Goal: Transaction & Acquisition: Purchase product/service

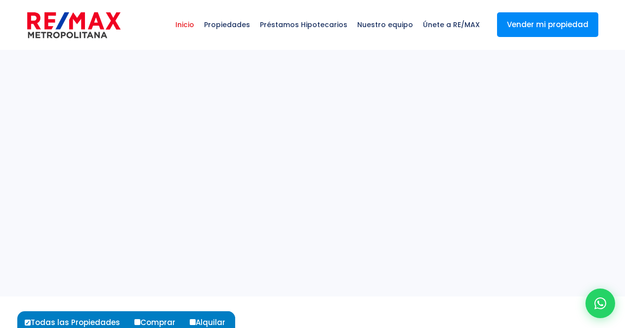
select select
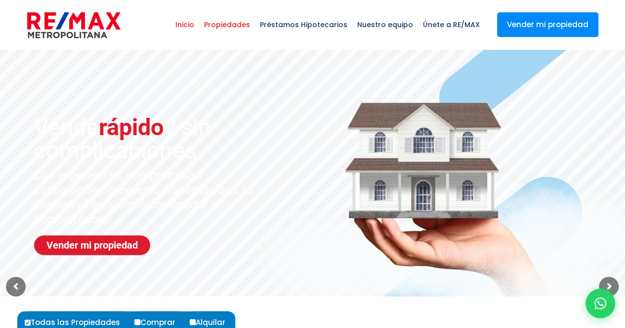
click at [246, 27] on span "Propiedades" at bounding box center [227, 25] width 56 height 30
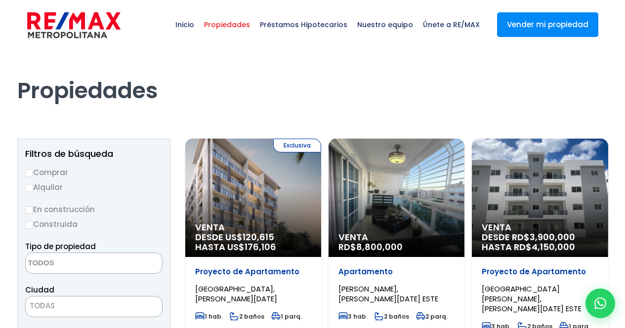
select select
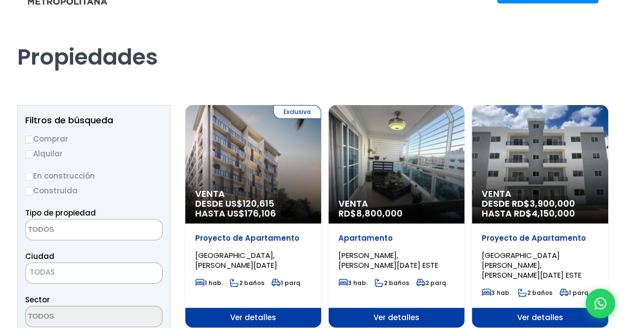
scroll to position [49, 0]
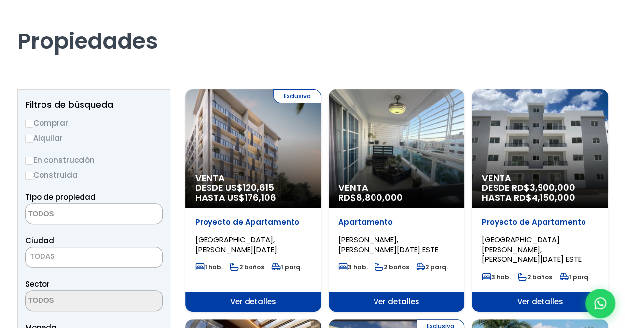
click at [33, 122] on label "Comprar" at bounding box center [93, 123] width 137 height 12
click at [33, 122] on input "Comprar" at bounding box center [29, 124] width 8 height 8
radio input "true"
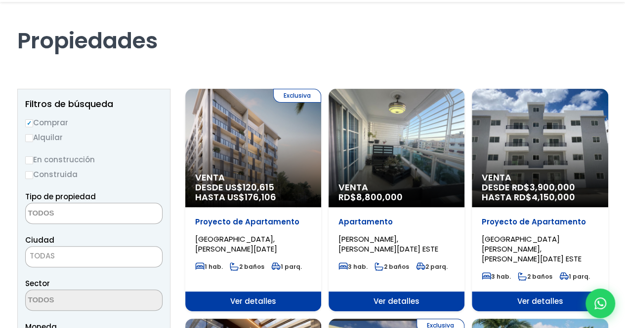
scroll to position [99, 0]
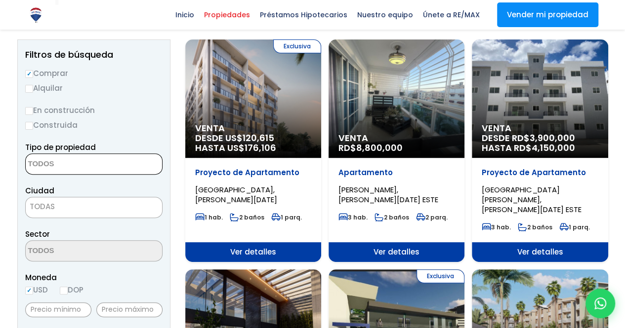
click at [101, 168] on textarea "Search" at bounding box center [74, 164] width 96 height 21
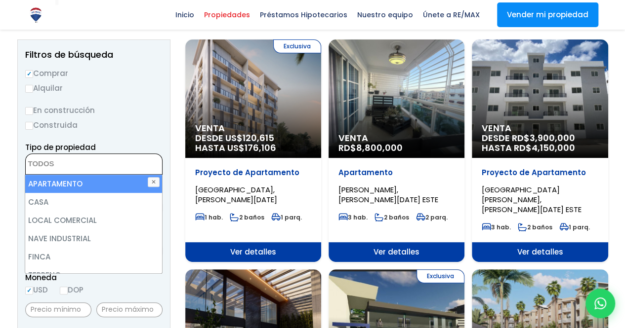
click at [92, 180] on li "APARTAMENTO" at bounding box center [93, 184] width 137 height 18
select select "apartment"
drag, startPoint x: 75, startPoint y: 183, endPoint x: 96, endPoint y: 172, distance: 23.7
click at [76, 182] on li "APARTAMENTO" at bounding box center [93, 184] width 137 height 18
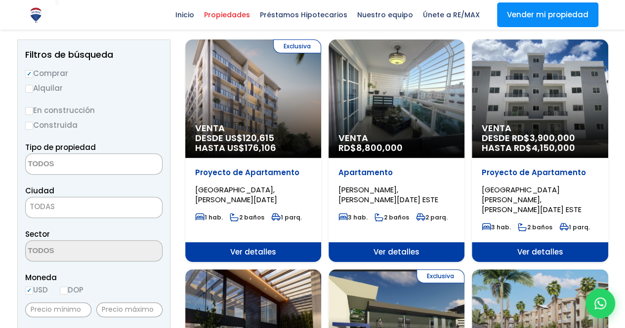
click at [139, 126] on label "Construida" at bounding box center [93, 125] width 137 height 12
click at [0, 0] on input "Construida" at bounding box center [0, 0] width 0 height 0
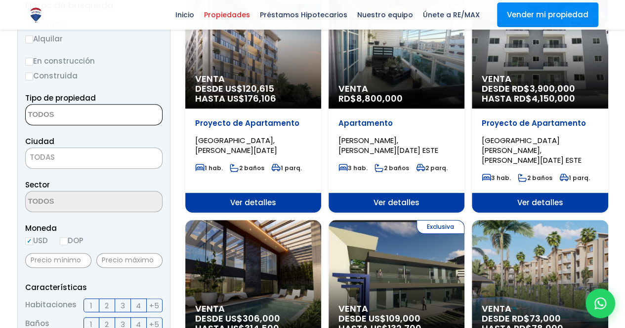
click at [98, 119] on textarea "Search" at bounding box center [74, 115] width 96 height 21
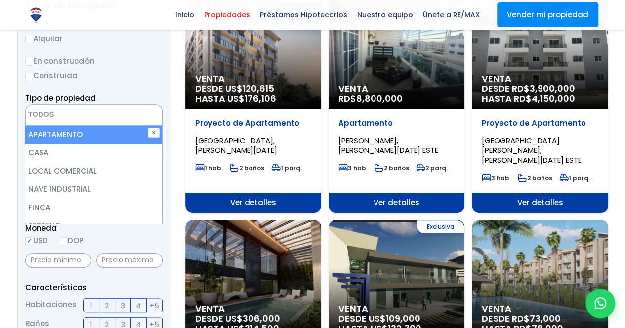
click at [81, 140] on li "APARTAMENTO" at bounding box center [93, 134] width 137 height 18
select select "apartment"
click at [156, 76] on label "Construida" at bounding box center [93, 76] width 137 height 12
click at [0, 0] on input "Construida" at bounding box center [0, 0] width 0 height 0
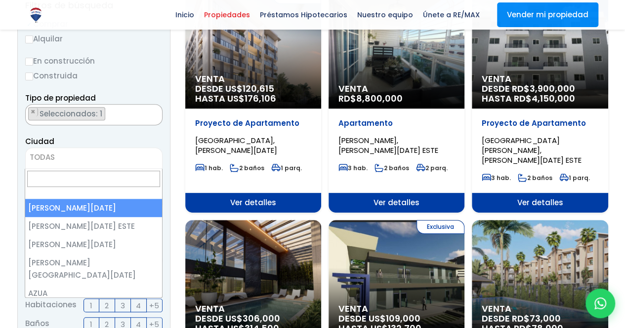
click at [68, 158] on span "TODAS" at bounding box center [94, 158] width 136 height 14
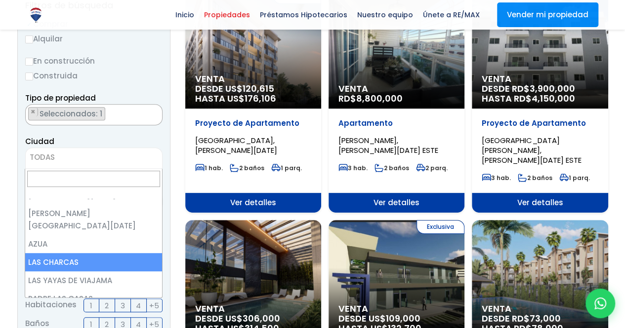
scroll to position [0, 0]
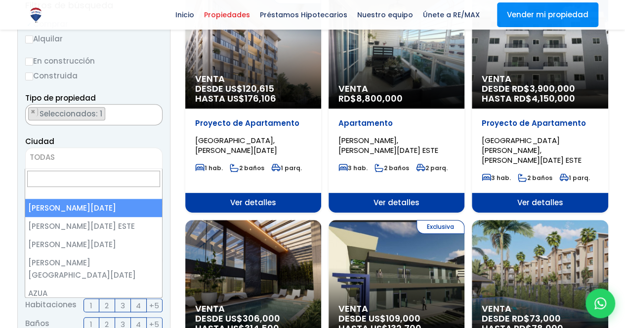
select select "1"
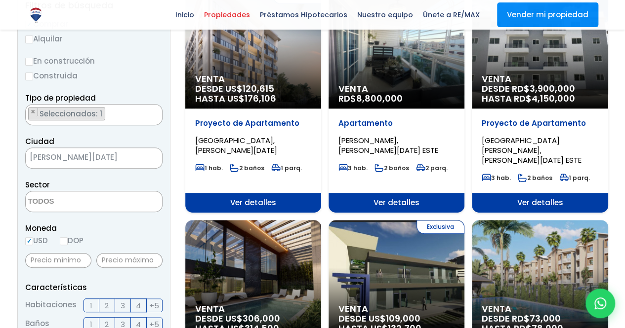
click at [156, 70] on label "Construida" at bounding box center [93, 76] width 137 height 12
click at [0, 0] on input "Construida" at bounding box center [0, 0] width 0 height 0
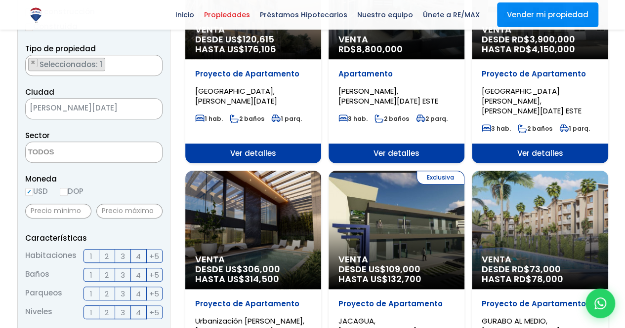
scroll to position [247, 0]
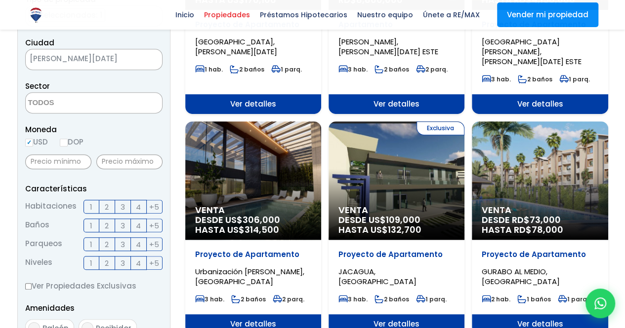
click at [126, 205] on label "3" at bounding box center [123, 207] width 16 height 14
click at [0, 0] on input "3" at bounding box center [0, 0] width 0 height 0
click at [126, 228] on label "3" at bounding box center [123, 226] width 16 height 14
click at [0, 0] on input "3" at bounding box center [0, 0] width 0 height 0
click at [124, 241] on span "3" at bounding box center [123, 245] width 4 height 12
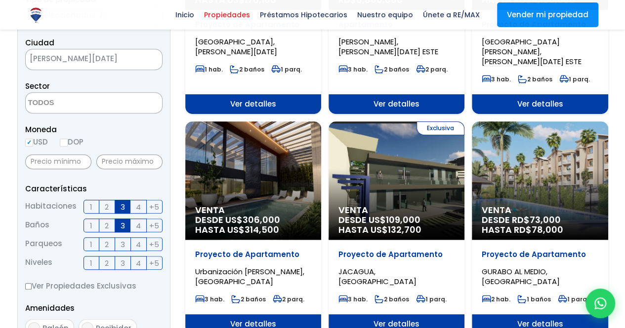
click at [0, 0] on input "3" at bounding box center [0, 0] width 0 height 0
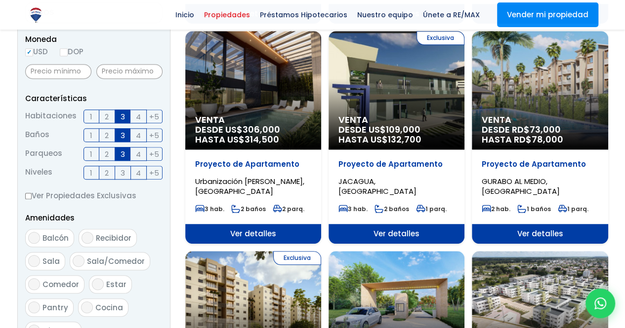
scroll to position [395, 0]
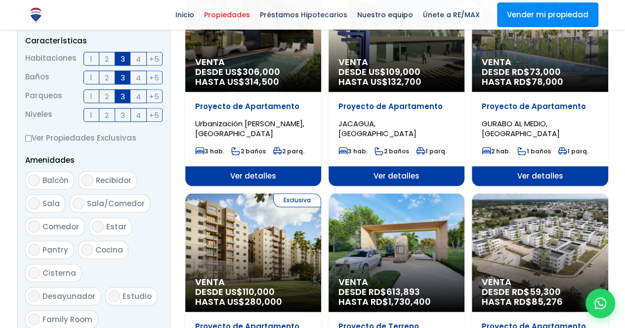
click at [36, 183] on input "Balcón" at bounding box center [34, 180] width 12 height 12
checkbox input "true"
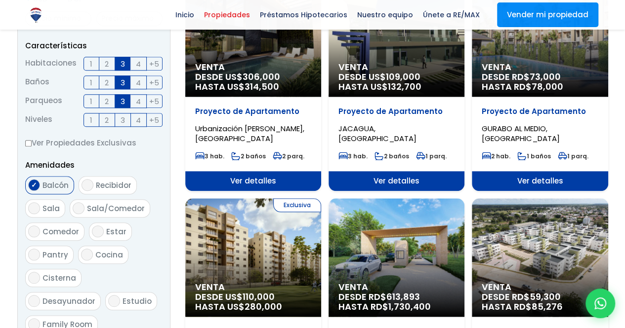
scroll to position [445, 0]
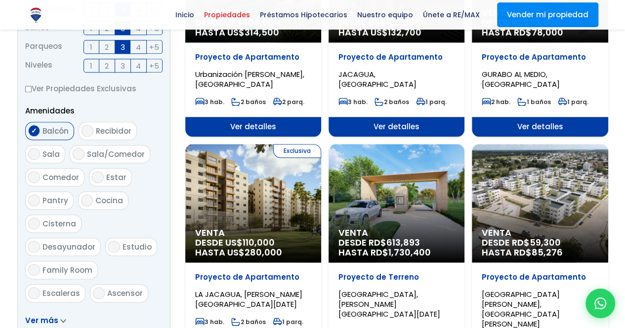
click at [36, 311] on input "Terraza techada" at bounding box center [34, 317] width 12 height 12
checkbox input "true"
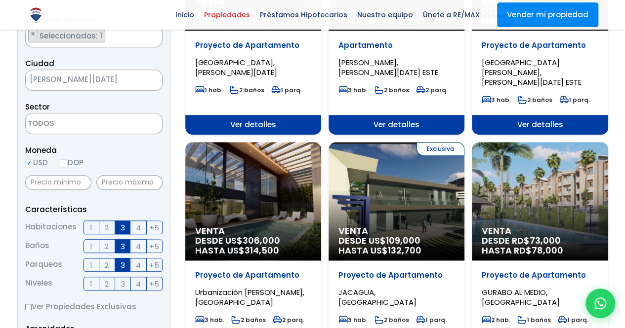
scroll to position [198, 0]
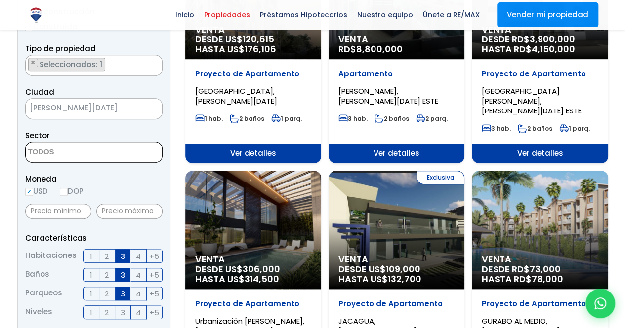
click at [98, 157] on textarea "Search" at bounding box center [74, 152] width 96 height 21
drag, startPoint x: 87, startPoint y: 157, endPoint x: 0, endPoint y: 140, distance: 88.6
type textarea "piantini"
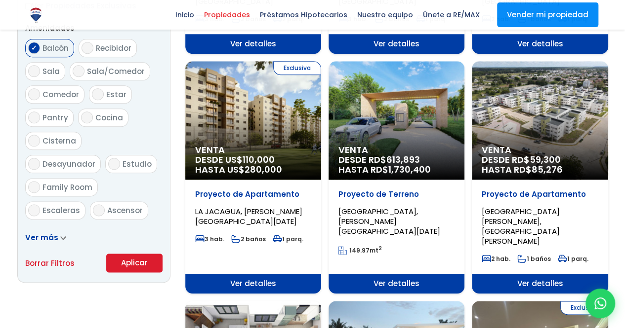
scroll to position [543, 0]
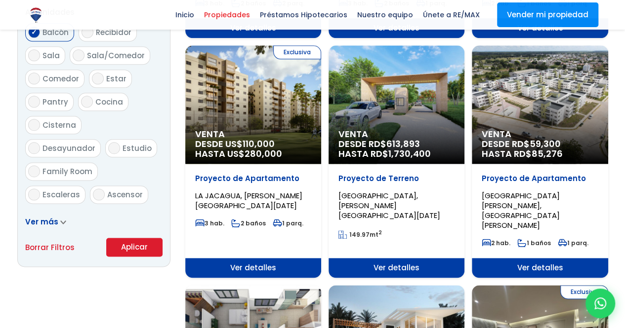
click at [63, 222] on icon at bounding box center [63, 222] width 6 height 4
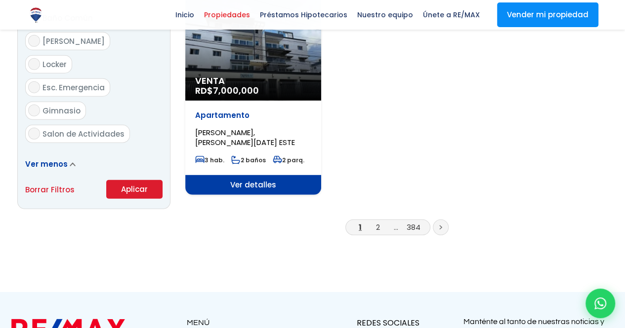
scroll to position [1334, 0]
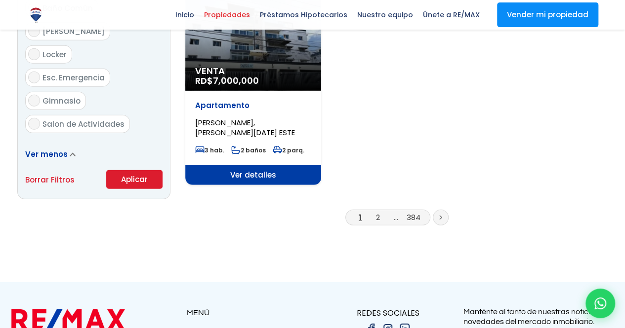
click at [130, 170] on button "Aplicar" at bounding box center [134, 179] width 56 height 19
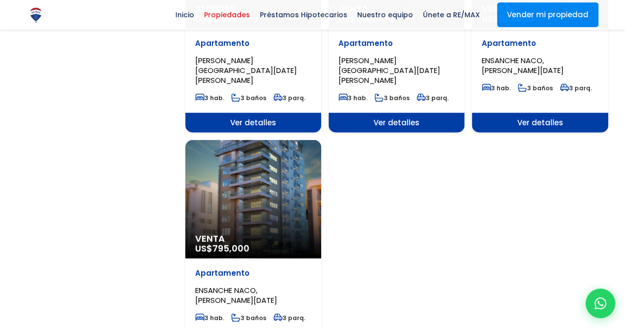
scroll to position [1235, 0]
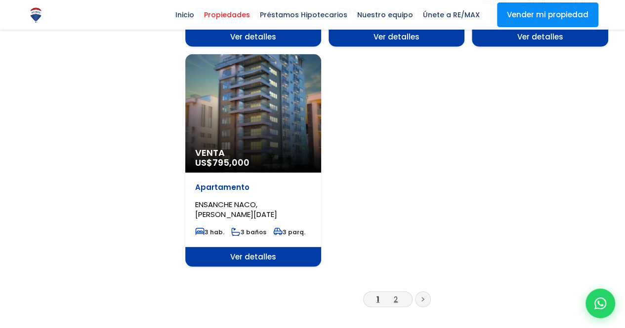
click at [394, 294] on link "2" at bounding box center [396, 299] width 4 height 10
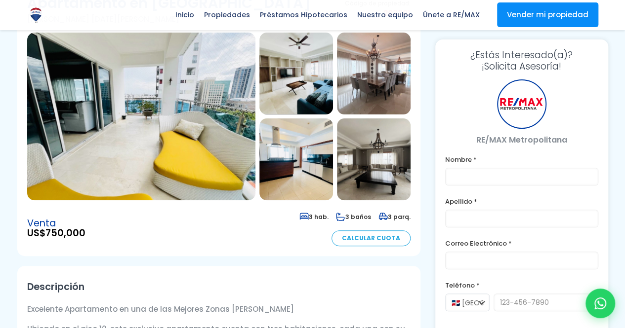
scroll to position [99, 0]
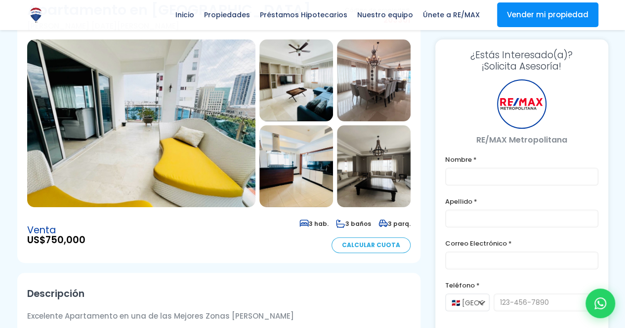
click at [176, 112] on img at bounding box center [141, 124] width 228 height 168
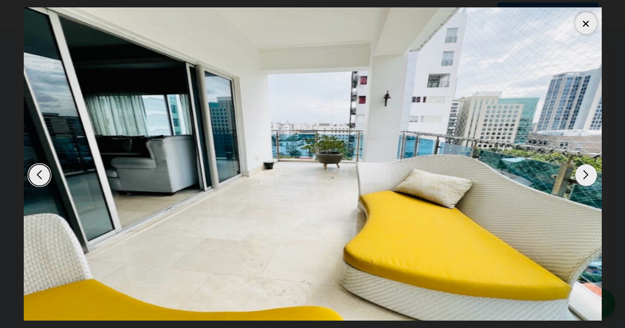
click at [589, 175] on div "Next slide" at bounding box center [586, 175] width 22 height 22
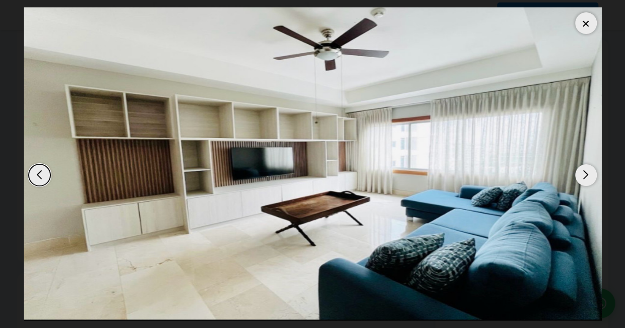
click at [589, 175] on div "Next slide" at bounding box center [586, 175] width 22 height 22
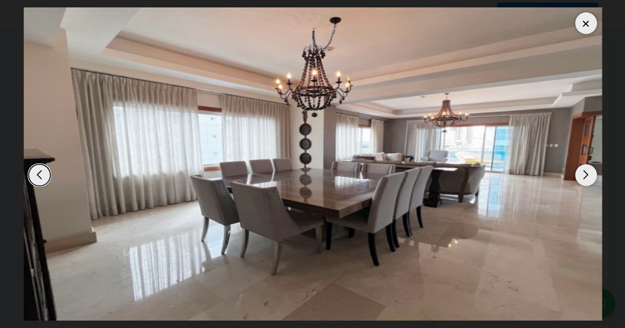
click at [588, 175] on div "Next slide" at bounding box center [586, 175] width 22 height 22
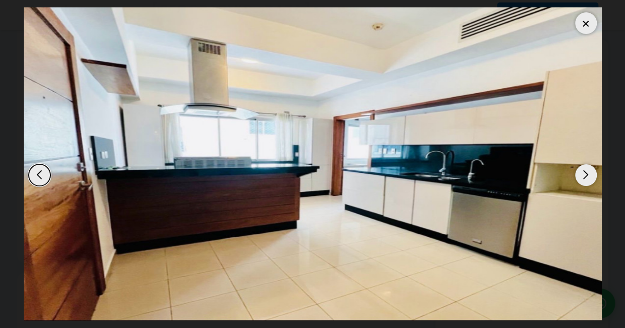
click at [588, 175] on div "Next slide" at bounding box center [586, 175] width 22 height 22
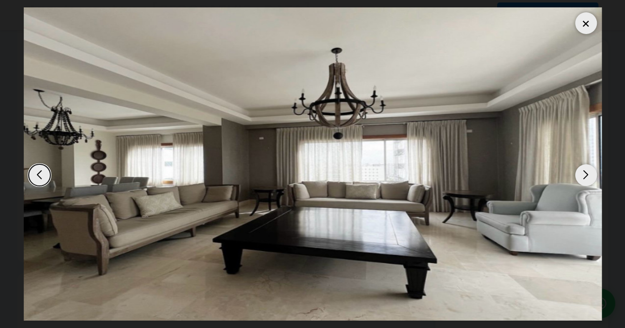
click at [588, 175] on div "Next slide" at bounding box center [586, 175] width 22 height 22
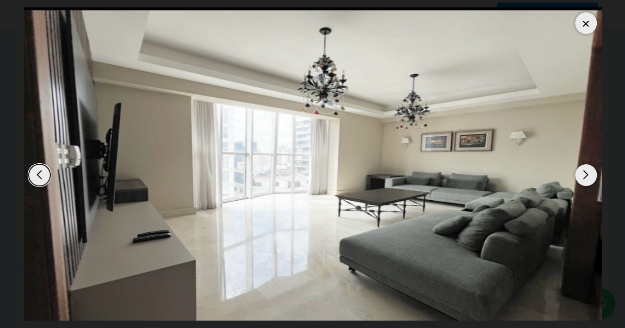
click at [588, 175] on div "Next slide" at bounding box center [586, 175] width 22 height 22
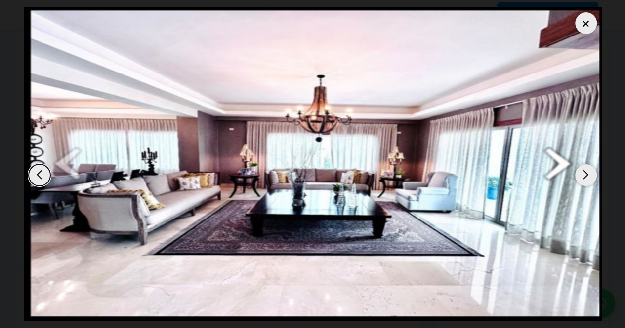
click at [585, 177] on div "Next slide" at bounding box center [586, 175] width 22 height 22
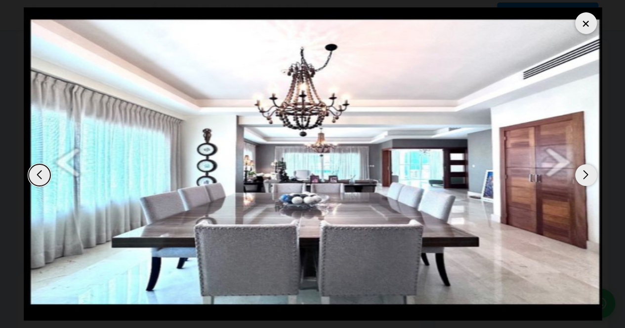
click at [585, 177] on div "Next slide" at bounding box center [586, 175] width 22 height 22
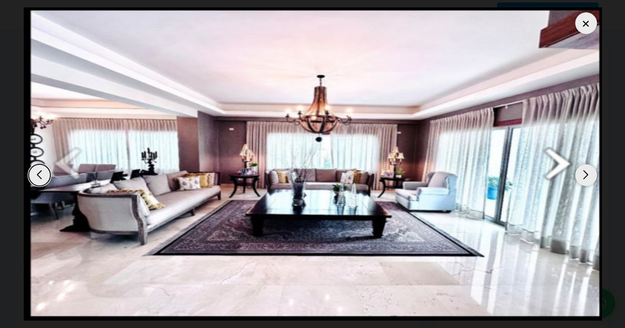
click at [589, 23] on div at bounding box center [586, 23] width 22 height 22
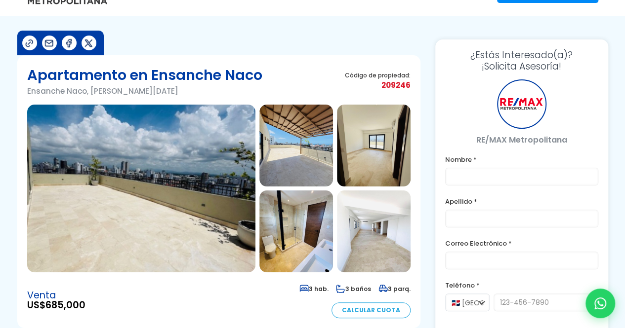
scroll to position [49, 0]
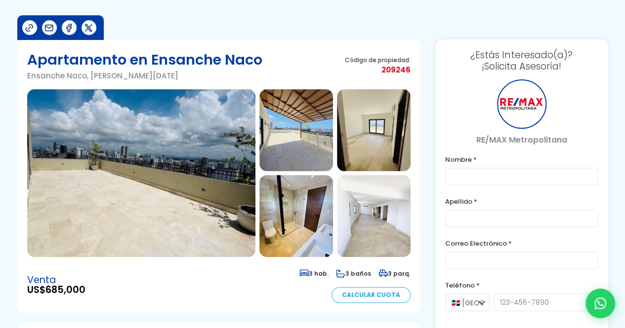
click at [193, 192] on img at bounding box center [141, 173] width 228 height 168
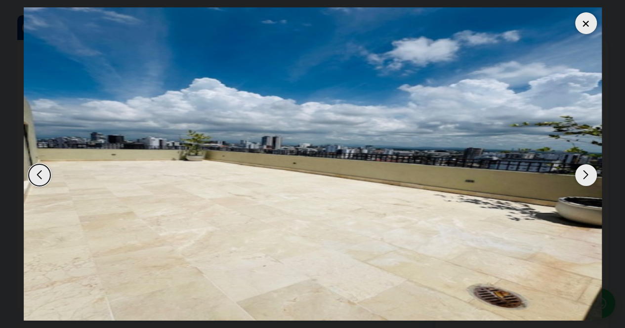
click at [581, 176] on div "Next slide" at bounding box center [586, 175] width 22 height 22
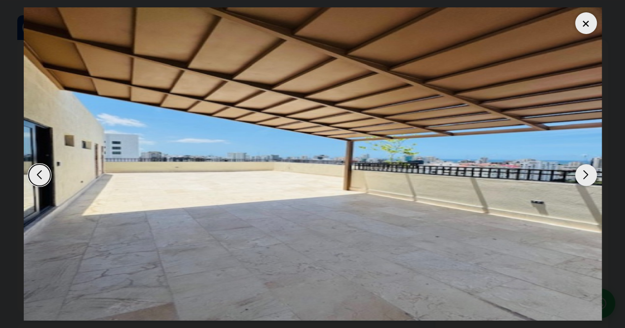
click at [581, 176] on div "Next slide" at bounding box center [586, 175] width 22 height 22
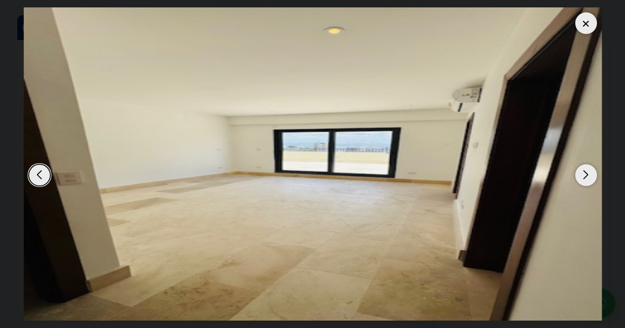
click at [581, 176] on div "Next slide" at bounding box center [586, 175] width 22 height 22
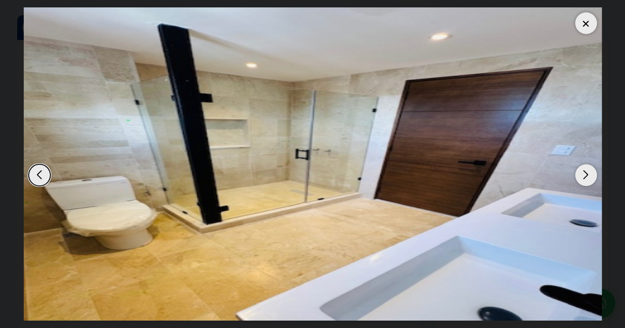
click at [581, 176] on div "Next slide" at bounding box center [586, 175] width 22 height 22
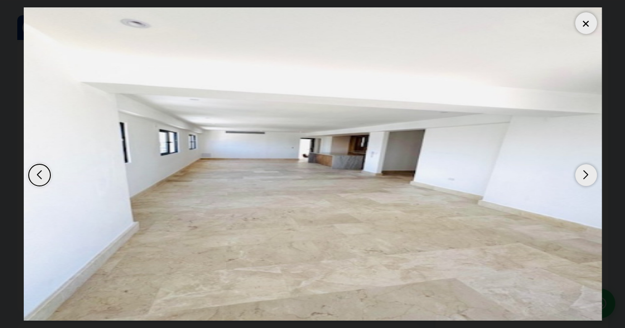
click at [581, 176] on div "Next slide" at bounding box center [586, 175] width 22 height 22
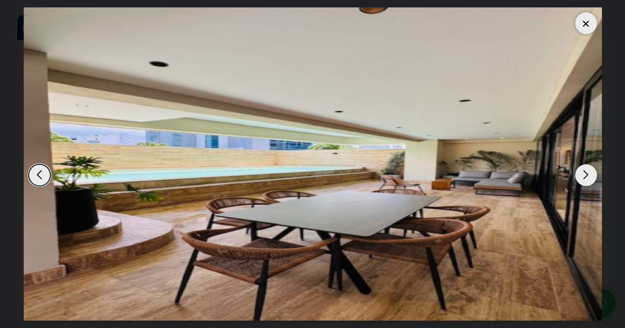
click at [581, 176] on div "Next slide" at bounding box center [586, 175] width 22 height 22
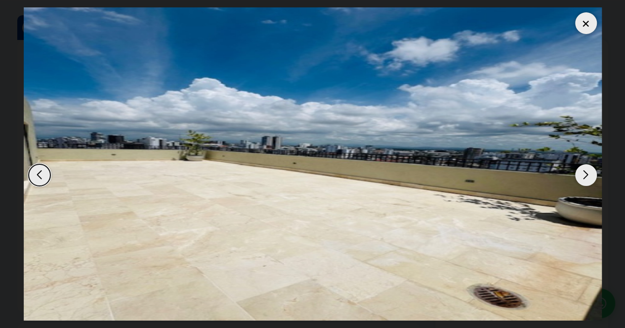
click at [581, 176] on div "Next slide" at bounding box center [586, 175] width 22 height 22
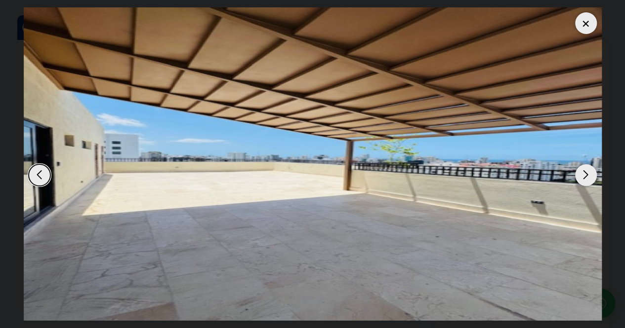
click at [588, 28] on div at bounding box center [586, 23] width 22 height 22
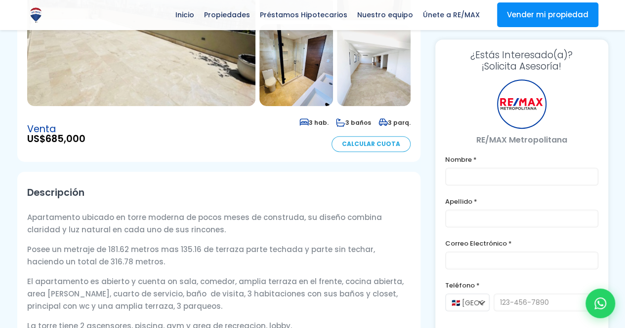
scroll to position [0, 0]
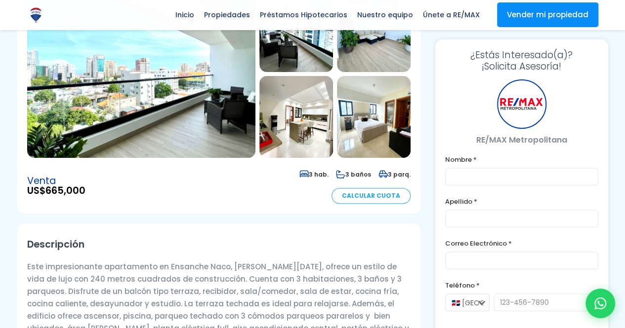
scroll to position [198, 0]
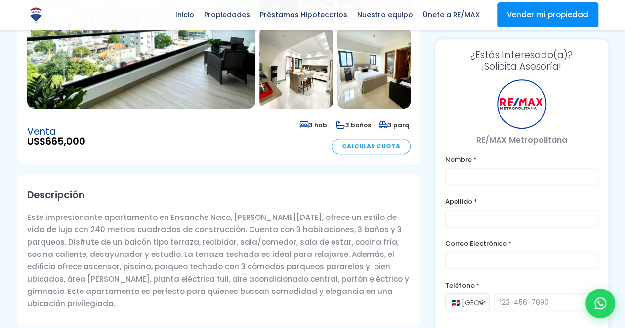
click at [195, 71] on img at bounding box center [141, 25] width 228 height 168
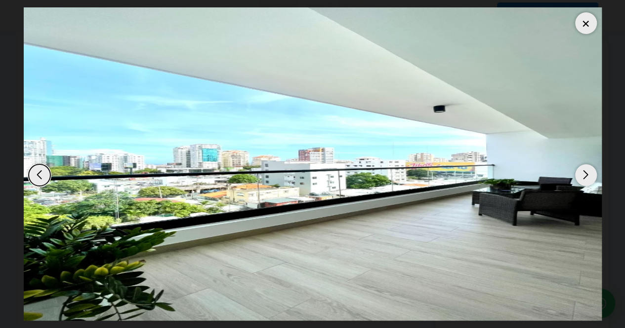
click at [586, 169] on div "Next slide" at bounding box center [586, 175] width 22 height 22
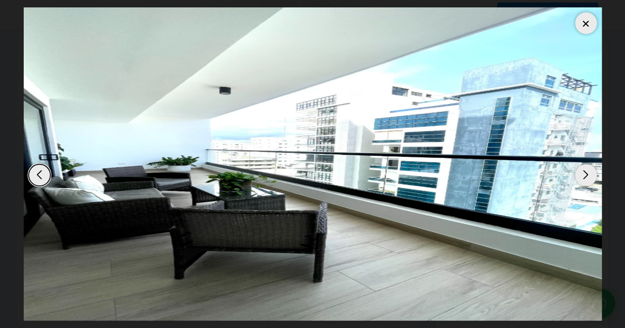
click at [586, 169] on div "Next slide" at bounding box center [586, 175] width 22 height 22
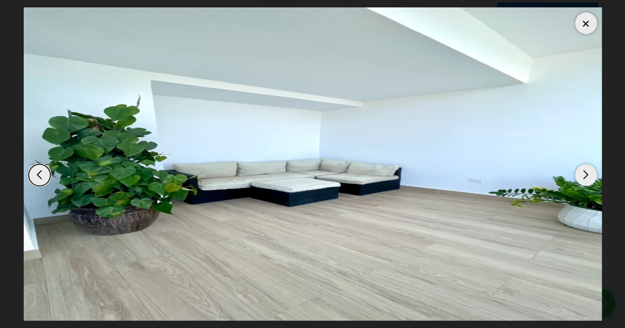
click at [586, 169] on div "Next slide" at bounding box center [586, 175] width 22 height 22
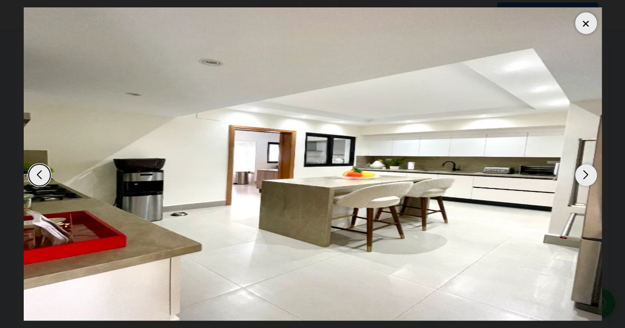
click at [587, 169] on div "Next slide" at bounding box center [586, 175] width 22 height 22
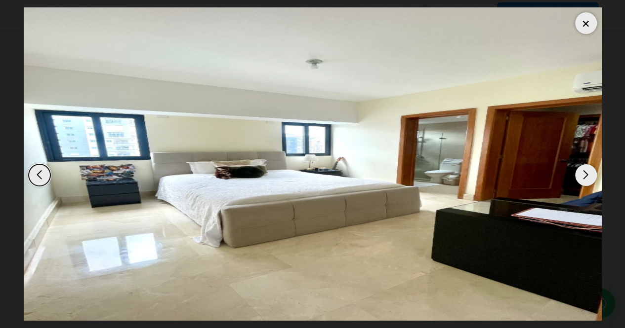
click at [587, 169] on div "Next slide" at bounding box center [586, 175] width 22 height 22
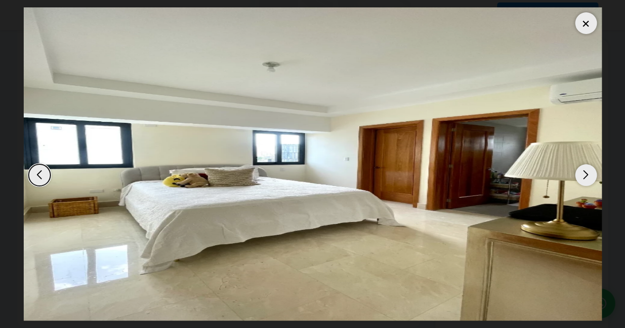
click at [587, 169] on div "Next slide" at bounding box center [586, 175] width 22 height 22
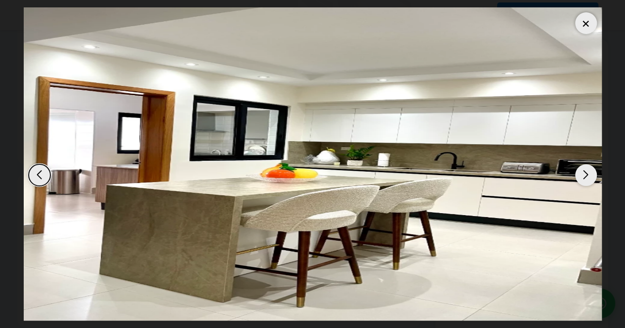
click at [587, 169] on div "Next slide" at bounding box center [586, 175] width 22 height 22
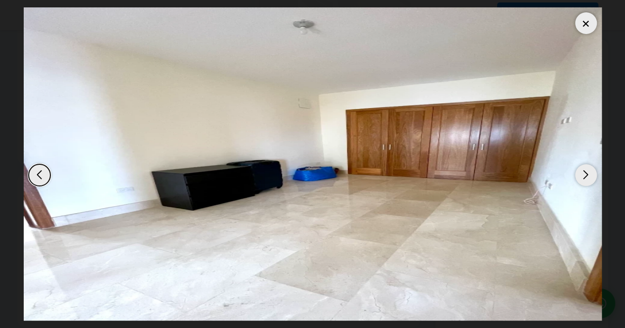
click at [587, 169] on div "Next slide" at bounding box center [586, 175] width 22 height 22
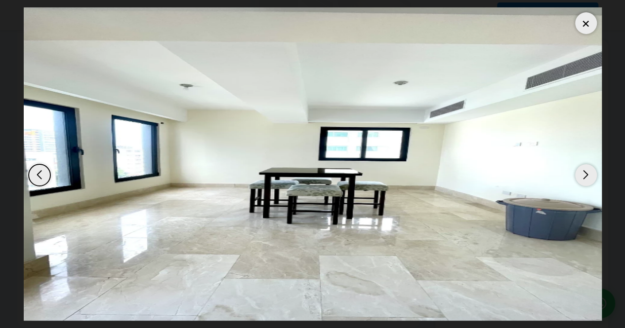
click at [587, 169] on div "Next slide" at bounding box center [586, 175] width 22 height 22
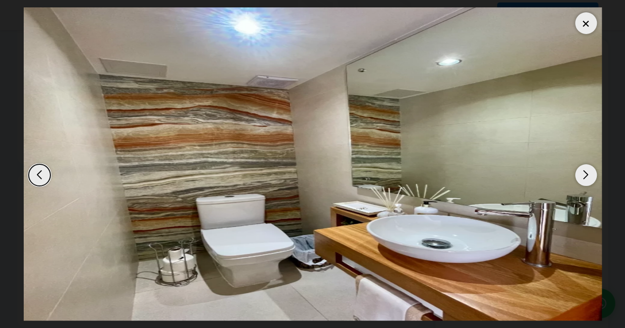
click at [587, 169] on div "Next slide" at bounding box center [586, 175] width 22 height 22
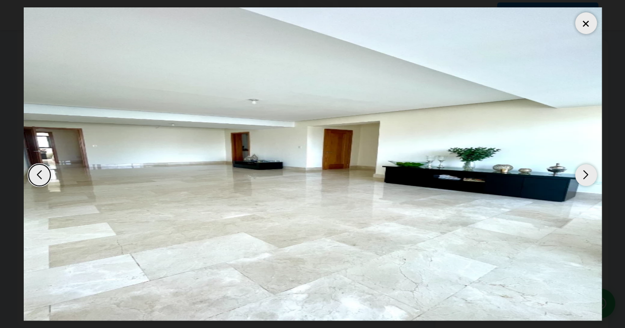
click at [587, 169] on div "Next slide" at bounding box center [586, 175] width 22 height 22
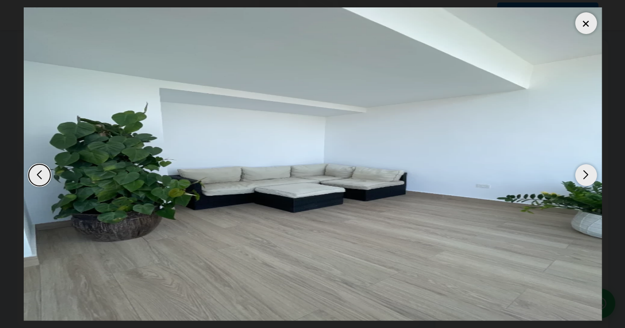
click at [587, 169] on div "Next slide" at bounding box center [586, 175] width 22 height 22
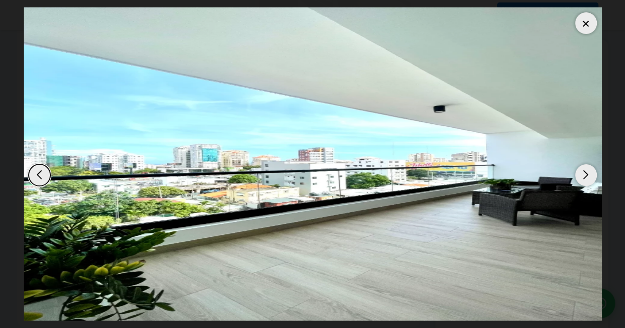
click at [594, 21] on div at bounding box center [586, 23] width 22 height 22
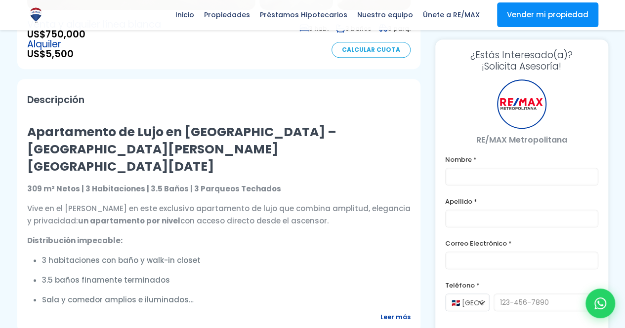
scroll to position [346, 0]
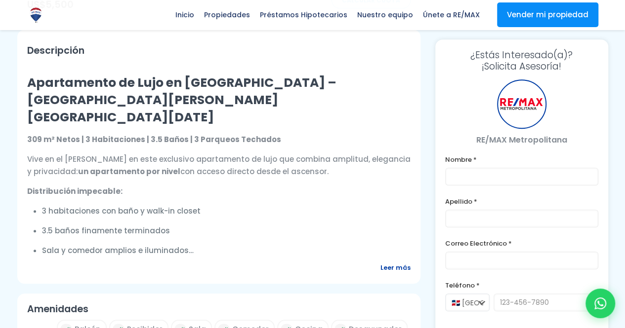
click at [386, 274] on span "Leer más" at bounding box center [395, 268] width 30 height 12
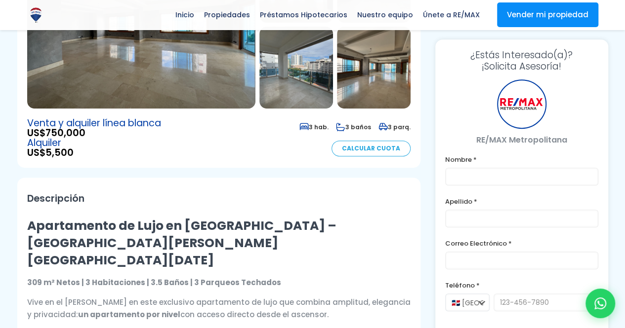
scroll to position [49, 0]
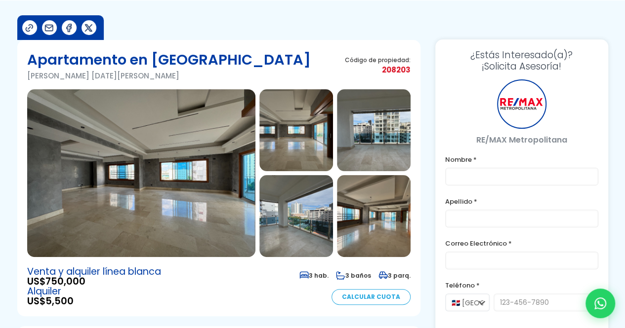
click at [149, 211] on img at bounding box center [141, 173] width 228 height 168
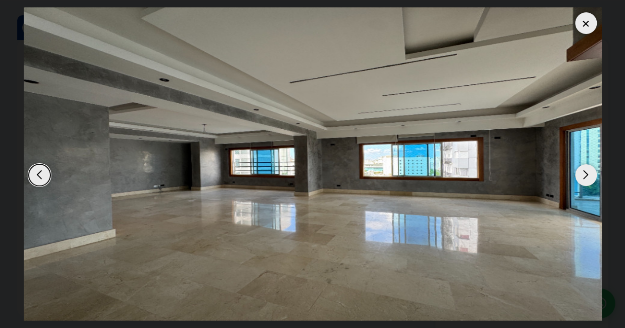
click at [588, 173] on div "Next slide" at bounding box center [586, 175] width 22 height 22
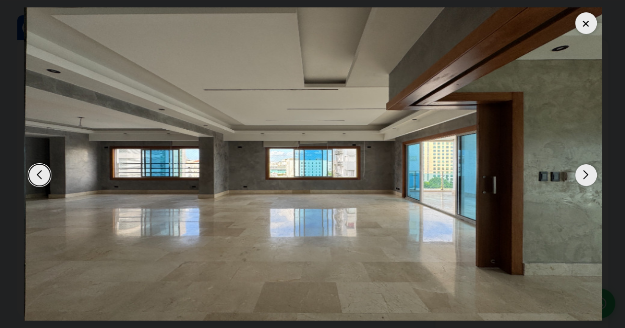
click at [589, 174] on div "Next slide" at bounding box center [586, 175] width 22 height 22
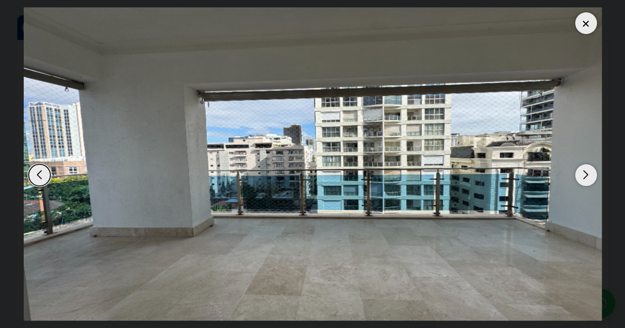
click at [589, 174] on div "Next slide" at bounding box center [586, 175] width 22 height 22
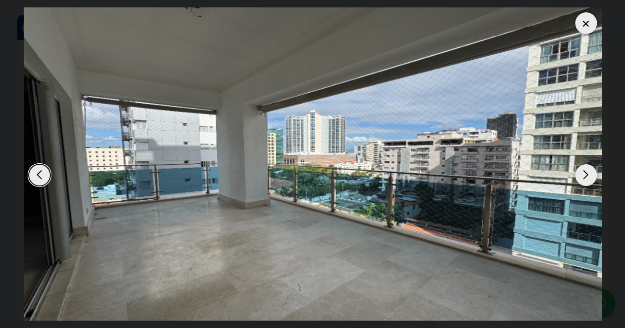
click at [589, 174] on div "Next slide" at bounding box center [586, 175] width 22 height 22
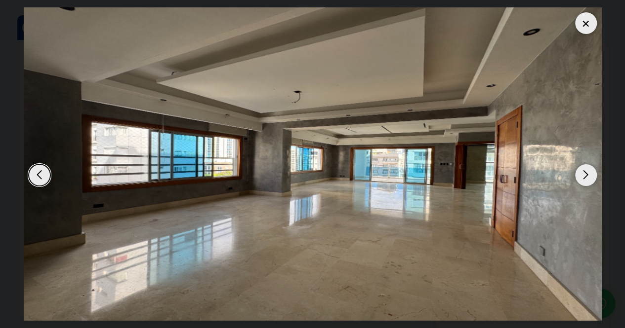
click at [579, 174] on div "Next slide" at bounding box center [586, 175] width 22 height 22
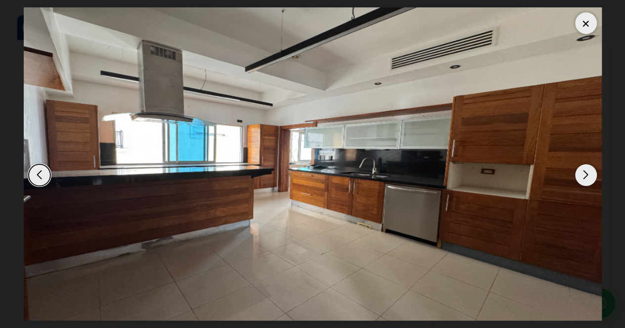
click at [582, 173] on div "Next slide" at bounding box center [586, 175] width 22 height 22
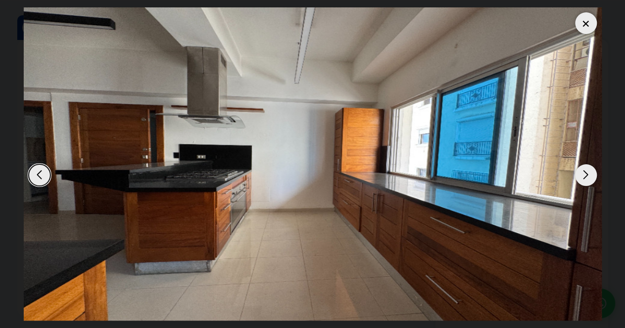
click at [582, 173] on div "Next slide" at bounding box center [586, 175] width 22 height 22
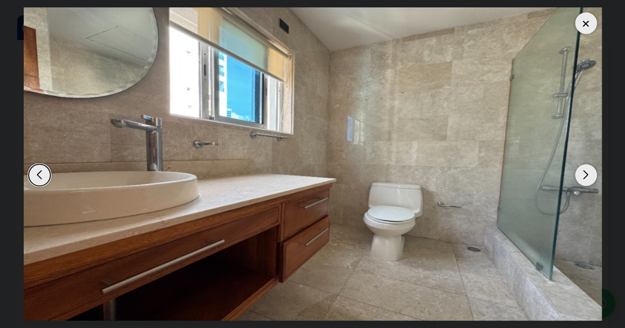
click at [582, 173] on div "Next slide" at bounding box center [586, 175] width 22 height 22
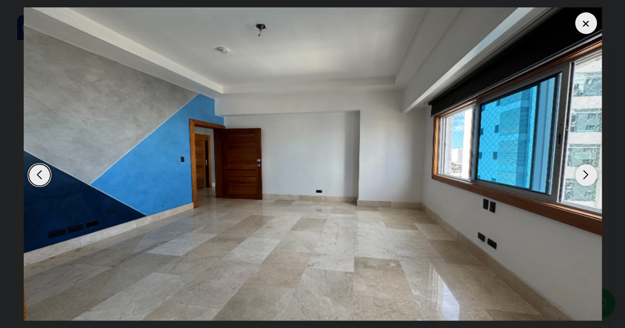
click at [587, 26] on div at bounding box center [586, 23] width 22 height 22
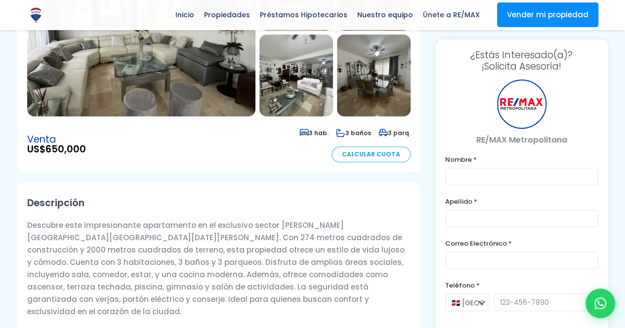
scroll to position [247, 0]
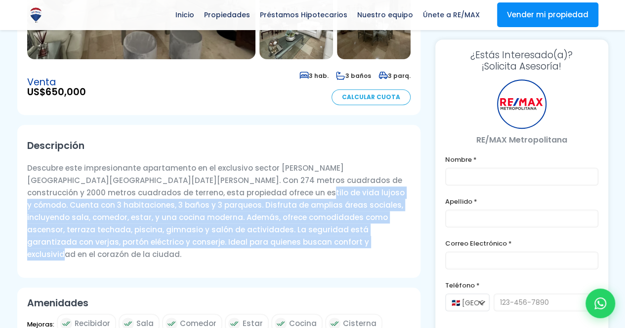
drag, startPoint x: 232, startPoint y: 203, endPoint x: 265, endPoint y: 238, distance: 48.2
click at [265, 238] on p "Descubre este impresionante apartamento en el exclusivo sector [PERSON_NAME][GE…" at bounding box center [218, 211] width 383 height 99
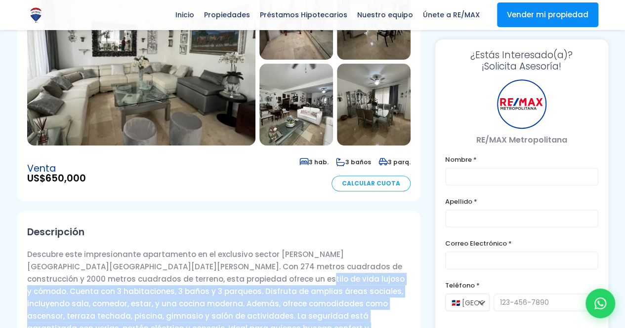
scroll to position [49, 0]
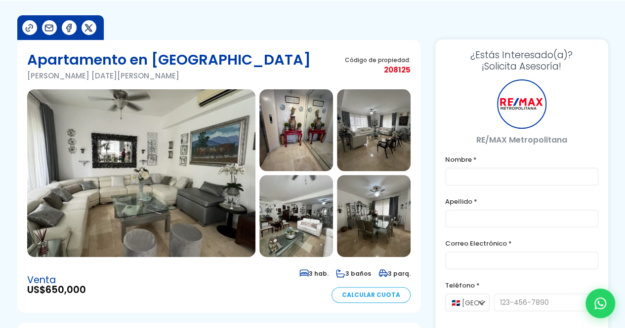
click at [169, 124] on img at bounding box center [141, 173] width 228 height 168
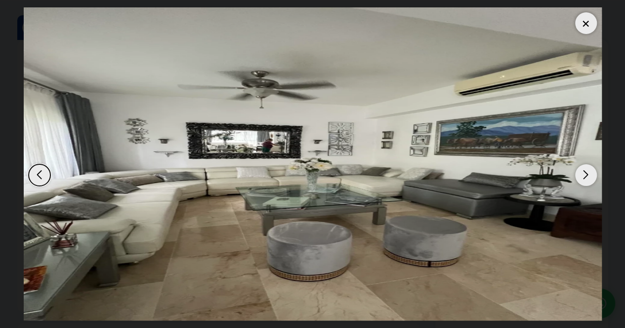
click at [587, 174] on div "Next slide" at bounding box center [586, 175] width 22 height 22
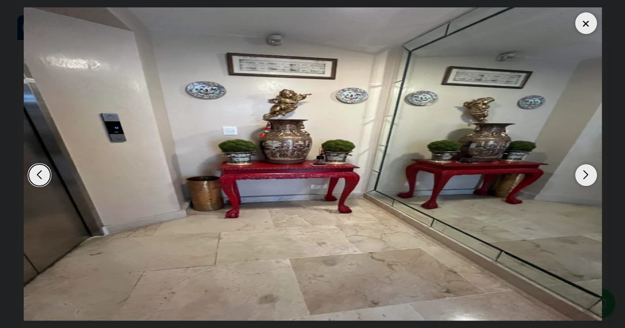
click at [587, 174] on div "Next slide" at bounding box center [586, 175] width 22 height 22
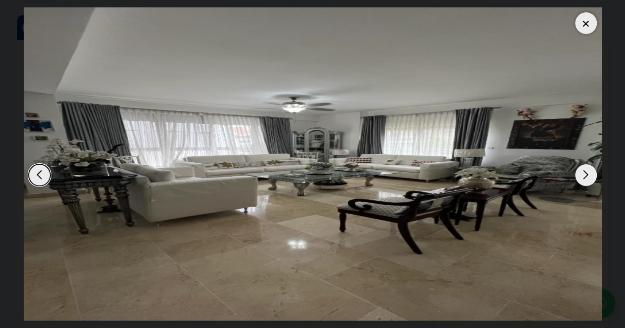
click at [587, 174] on div "Next slide" at bounding box center [586, 175] width 22 height 22
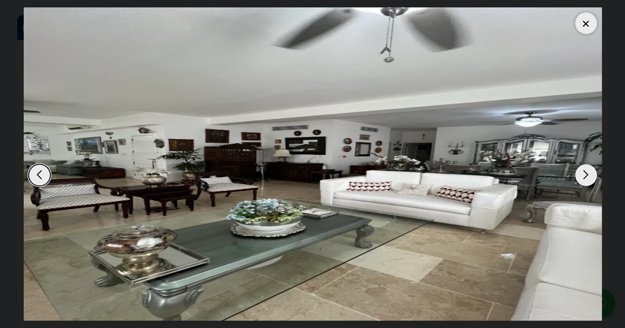
click at [587, 174] on div "Next slide" at bounding box center [586, 175] width 22 height 22
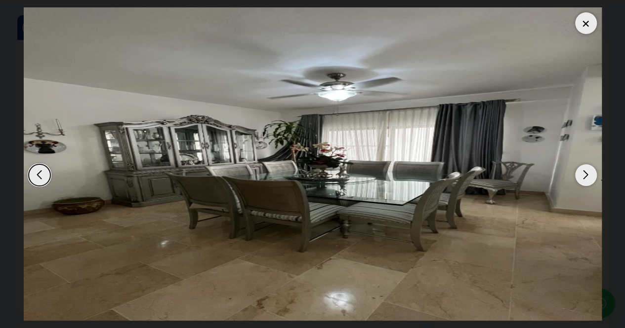
click at [587, 174] on div "Next slide" at bounding box center [586, 175] width 22 height 22
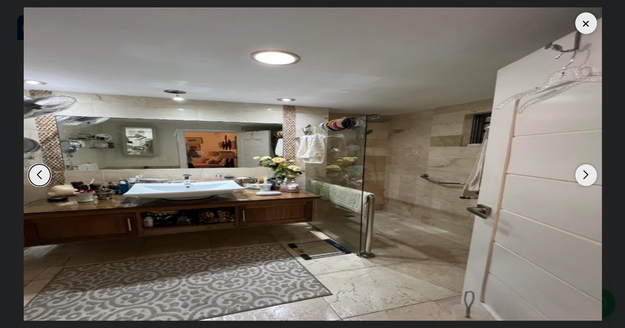
click at [587, 174] on div "Next slide" at bounding box center [586, 175] width 22 height 22
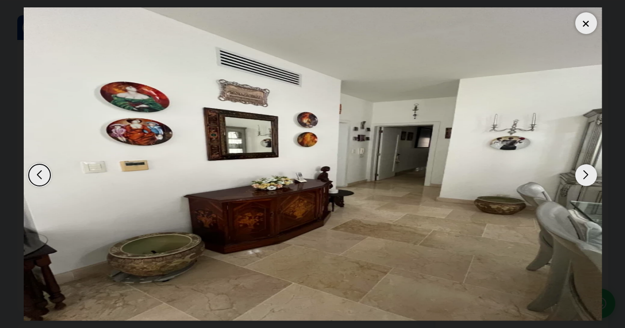
click at [587, 174] on div "Next slide" at bounding box center [586, 175] width 22 height 22
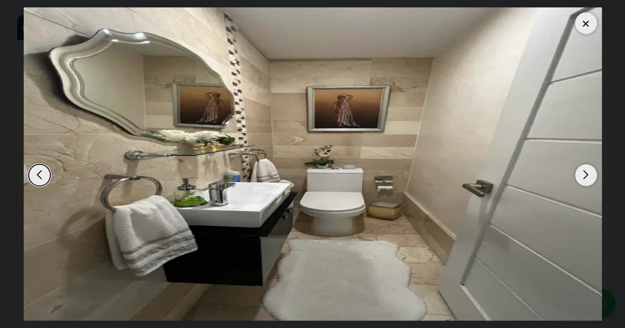
click at [587, 175] on div "Next slide" at bounding box center [586, 175] width 22 height 22
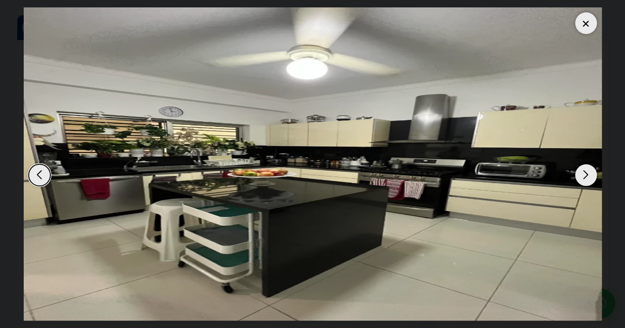
click at [587, 175] on div "Next slide" at bounding box center [586, 175] width 22 height 22
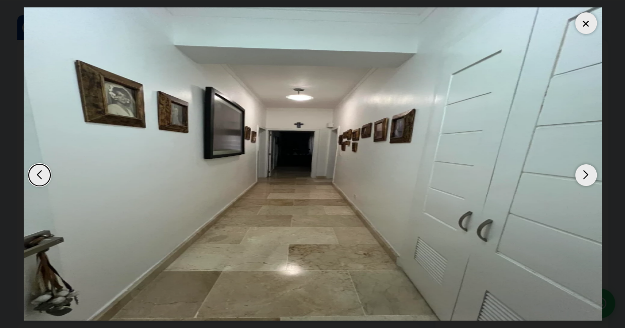
click at [587, 175] on div "Next slide" at bounding box center [586, 175] width 22 height 22
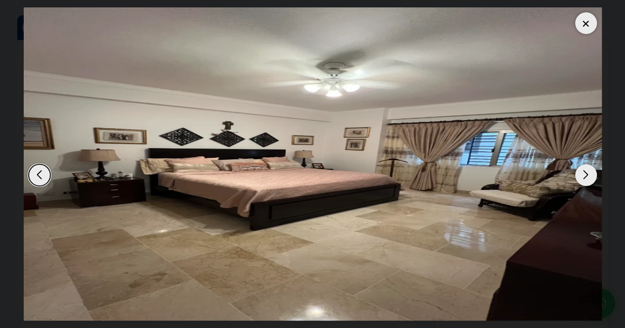
click at [587, 175] on div "Next slide" at bounding box center [586, 175] width 22 height 22
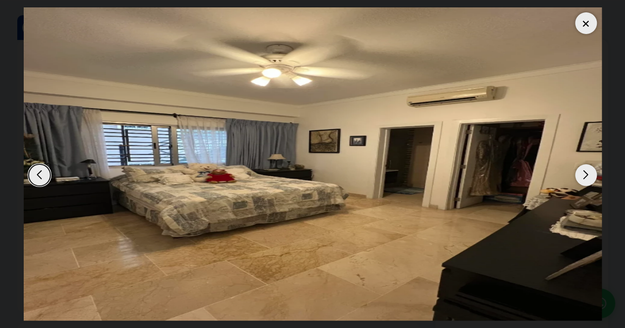
click at [587, 175] on div "Next slide" at bounding box center [586, 175] width 22 height 22
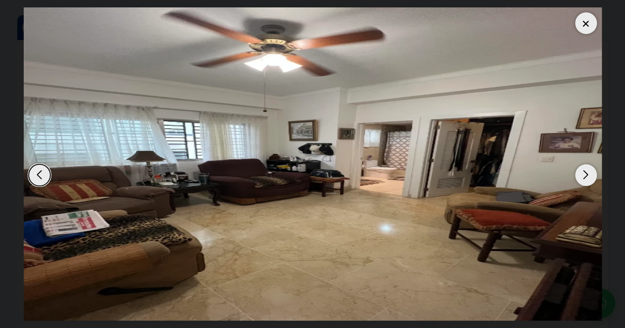
click at [587, 175] on div "Next slide" at bounding box center [586, 175] width 22 height 22
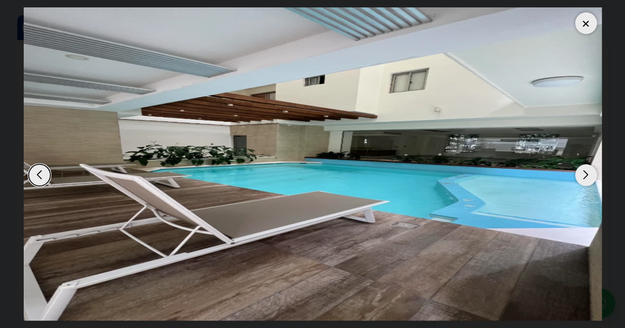
click at [587, 175] on div "Next slide" at bounding box center [586, 175] width 22 height 22
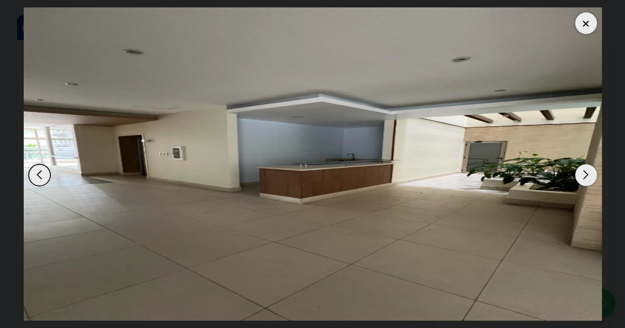
click at [587, 176] on div "Next slide" at bounding box center [586, 175] width 22 height 22
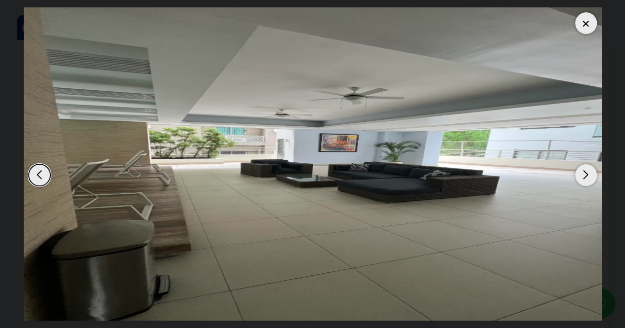
click at [587, 176] on div "Next slide" at bounding box center [586, 175] width 22 height 22
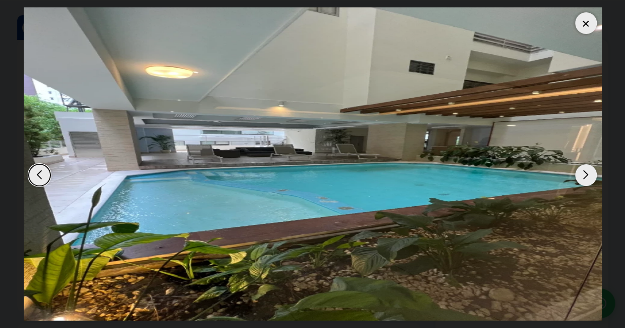
click at [587, 176] on div "Next slide" at bounding box center [586, 175] width 22 height 22
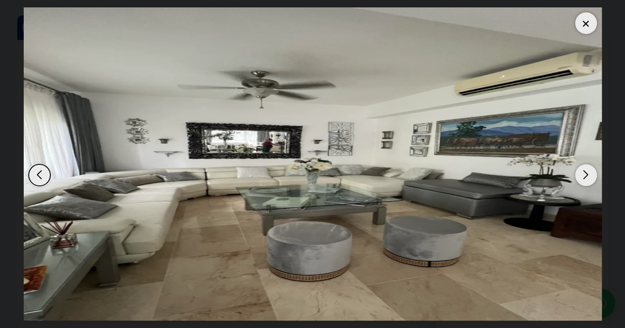
click at [587, 177] on div "Next slide" at bounding box center [586, 175] width 22 height 22
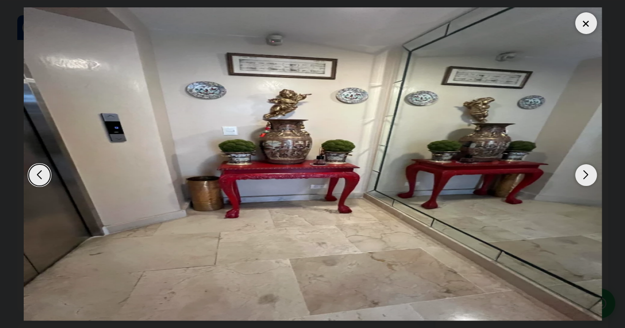
click at [587, 177] on div "Next slide" at bounding box center [586, 175] width 22 height 22
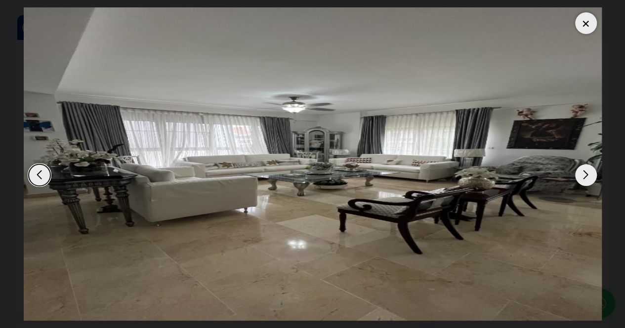
click at [590, 24] on div at bounding box center [586, 23] width 22 height 22
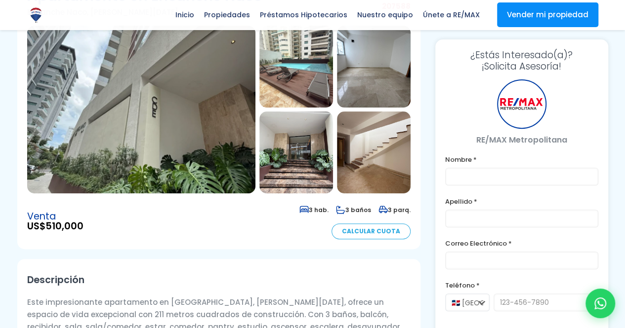
scroll to position [99, 0]
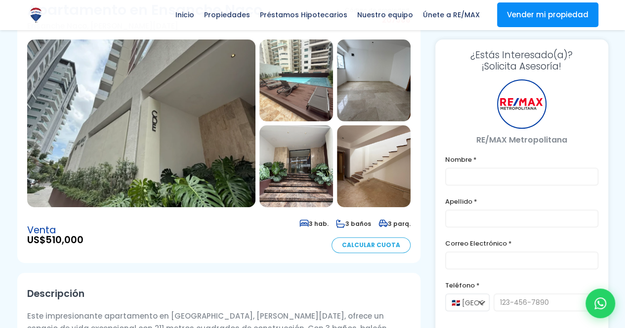
click at [182, 138] on img at bounding box center [141, 124] width 228 height 168
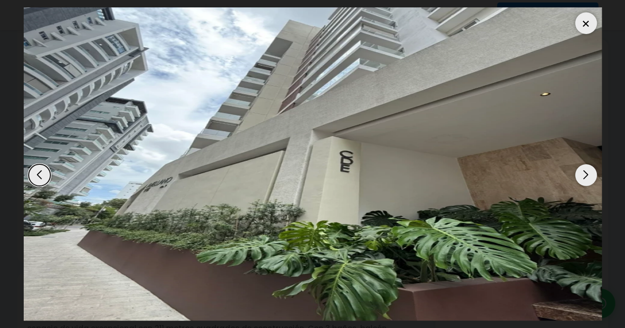
click at [590, 174] on div "Next slide" at bounding box center [586, 175] width 22 height 22
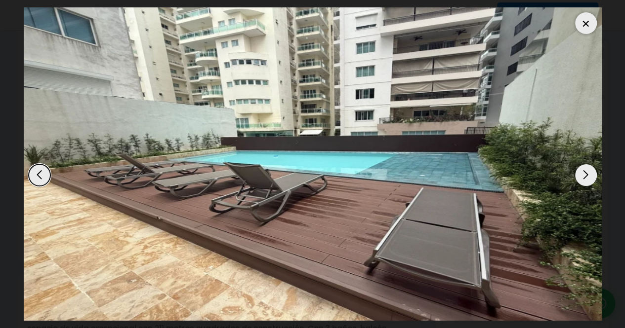
click at [590, 174] on div "Next slide" at bounding box center [586, 175] width 22 height 22
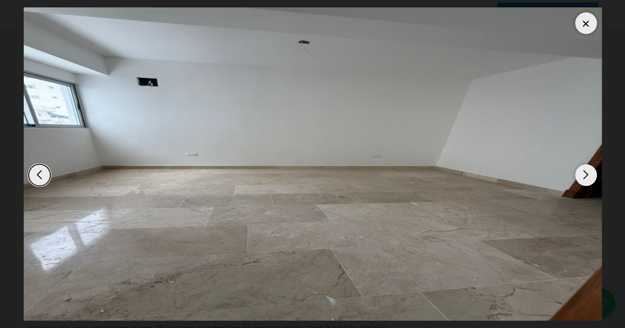
click at [590, 174] on div "Next slide" at bounding box center [586, 175] width 22 height 22
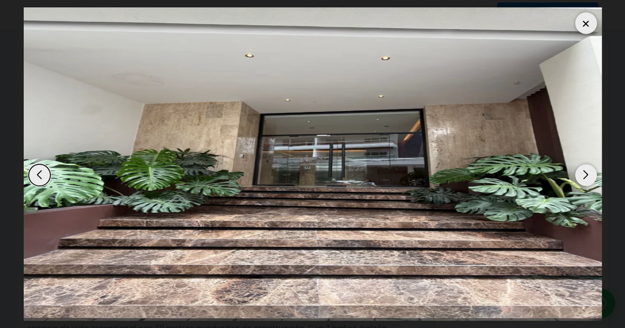
click at [590, 174] on div "Next slide" at bounding box center [586, 175] width 22 height 22
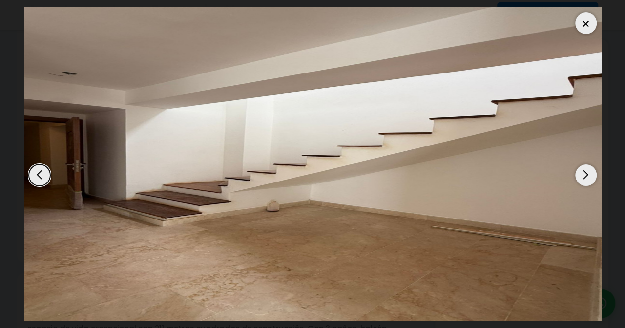
click at [590, 175] on div "Next slide" at bounding box center [586, 175] width 22 height 22
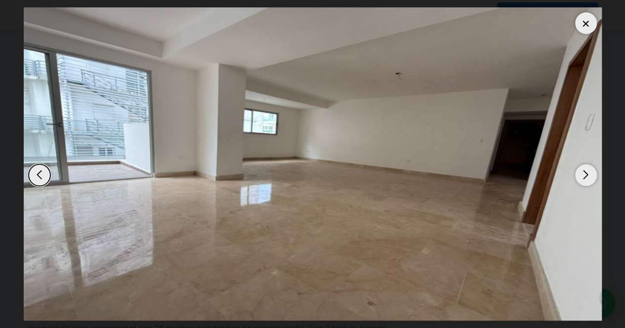
click at [590, 175] on div "Next slide" at bounding box center [586, 175] width 22 height 22
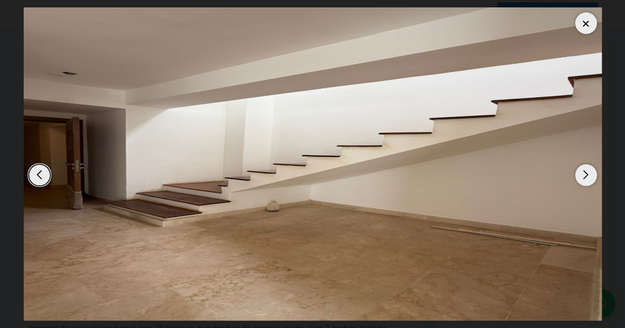
click at [590, 176] on div "Next slide" at bounding box center [586, 175] width 22 height 22
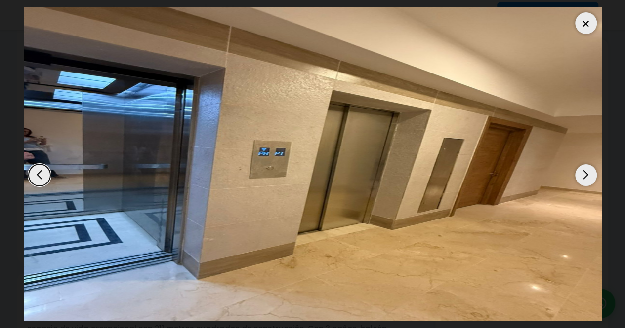
click at [588, 176] on div "Next slide" at bounding box center [586, 175] width 22 height 22
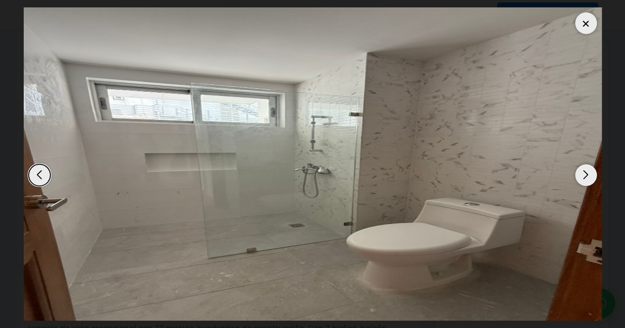
click at [588, 176] on div "Next slide" at bounding box center [586, 175] width 22 height 22
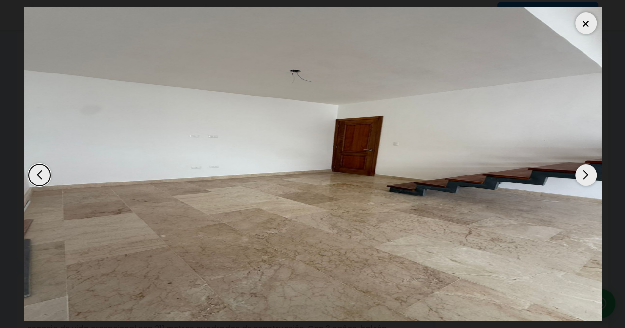
click at [588, 176] on div "Next slide" at bounding box center [586, 175] width 22 height 22
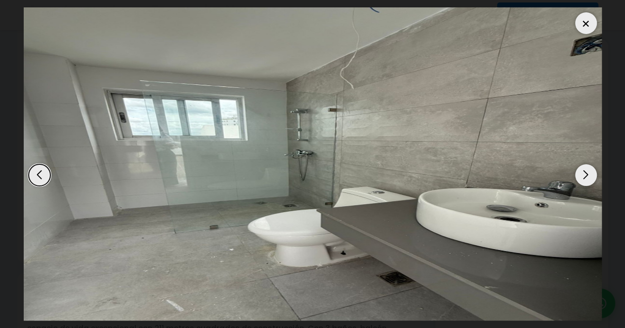
click at [588, 176] on div "Next slide" at bounding box center [586, 175] width 22 height 22
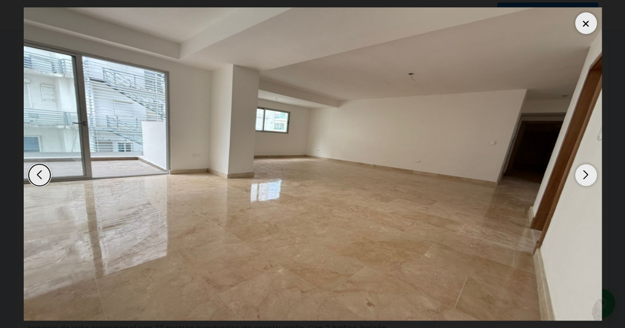
click at [588, 176] on div "Next slide" at bounding box center [586, 175] width 22 height 22
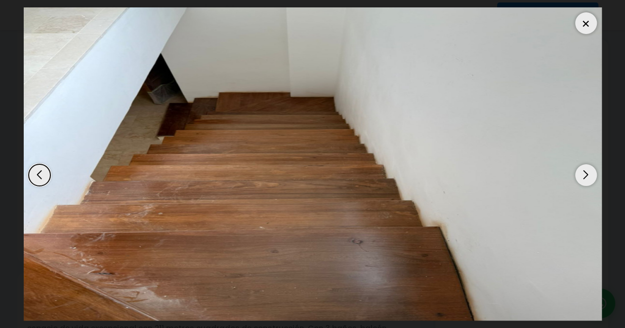
click at [588, 176] on div "Next slide" at bounding box center [586, 175] width 22 height 22
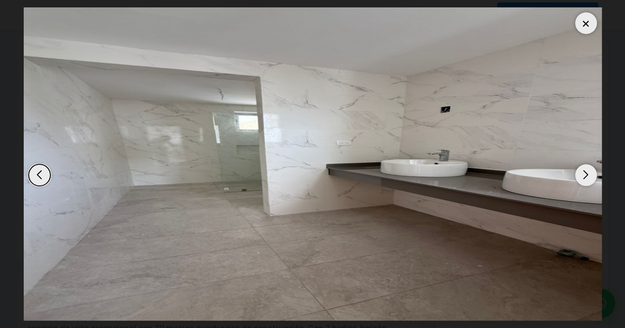
click at [588, 176] on div "Next slide" at bounding box center [586, 175] width 22 height 22
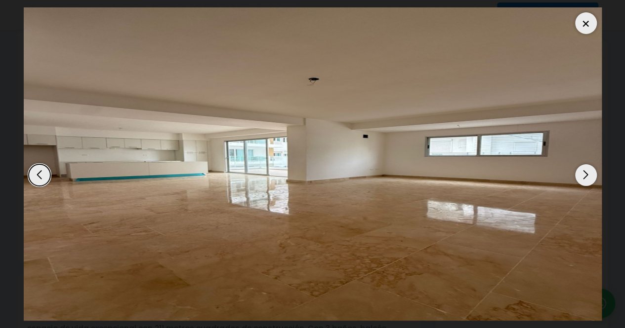
click at [582, 22] on div at bounding box center [586, 23] width 22 height 22
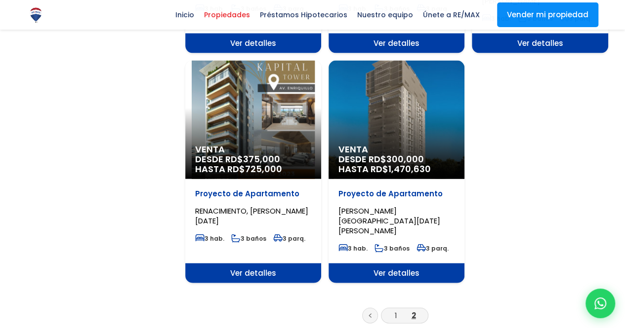
scroll to position [1037, 0]
